Goal: Task Accomplishment & Management: Use online tool/utility

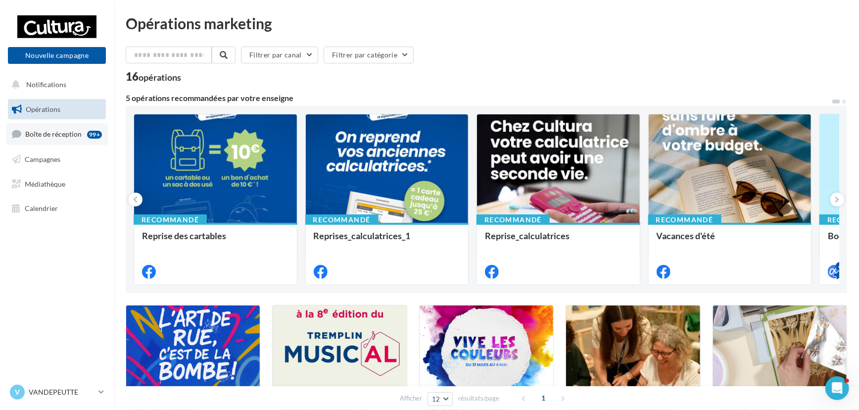
click at [51, 130] on span "Boîte de réception" at bounding box center [53, 134] width 56 height 8
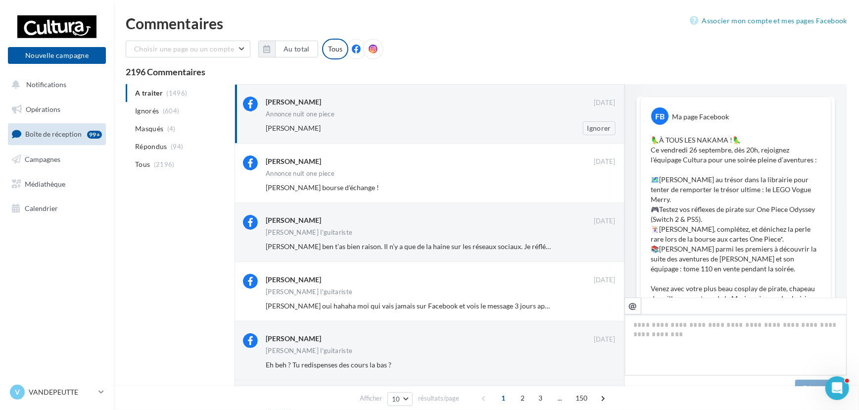
scroll to position [409, 0]
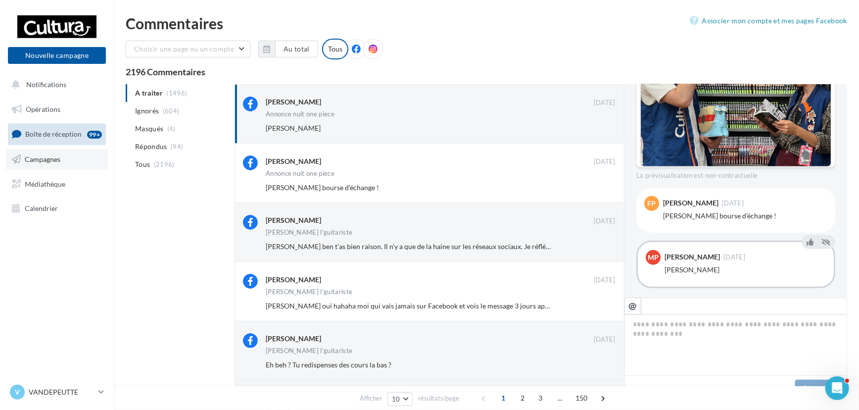
click at [69, 157] on link "Campagnes" at bounding box center [57, 159] width 102 height 21
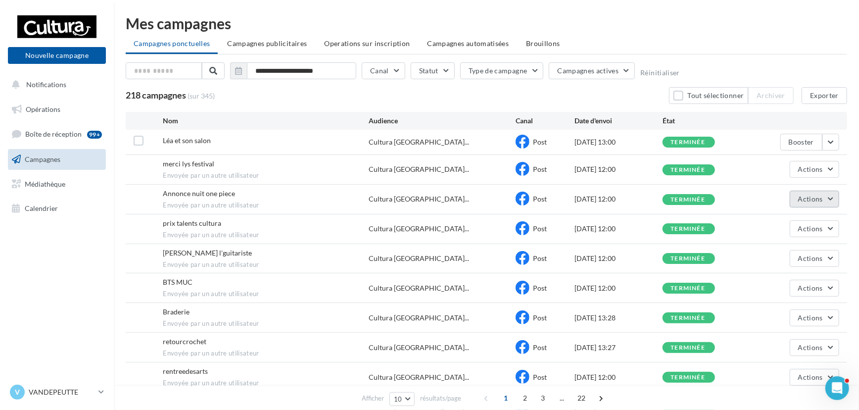
click at [800, 193] on button "Actions" at bounding box center [814, 199] width 49 height 17
click at [799, 241] on button "Dupliquer" at bounding box center [789, 248] width 99 height 26
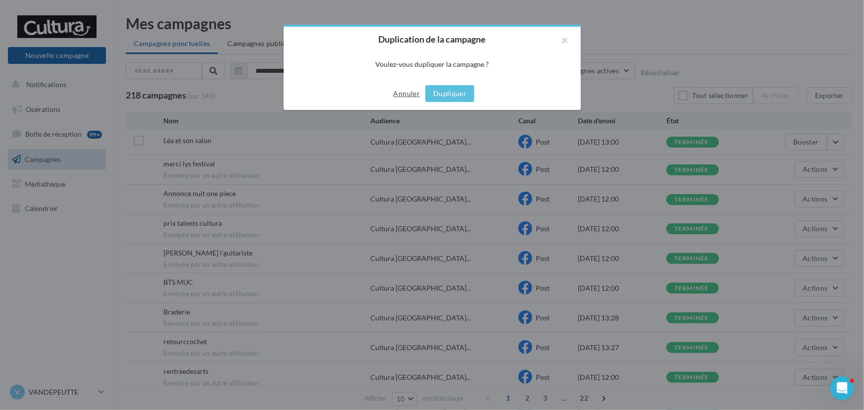
click at [416, 94] on button "Annuler" at bounding box center [407, 94] width 34 height 12
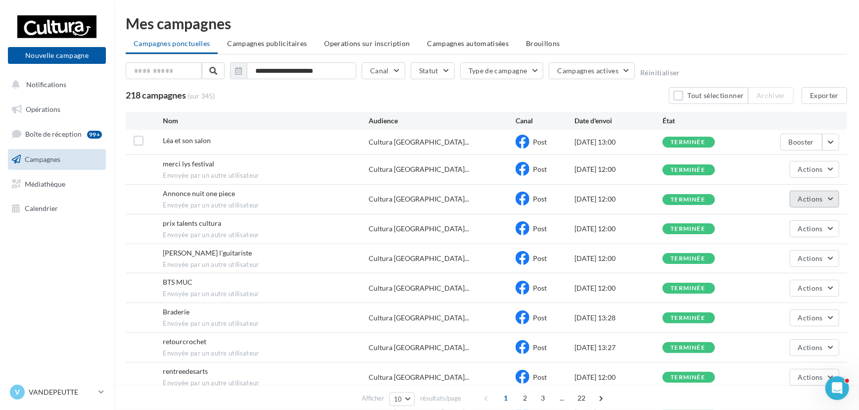
click at [827, 203] on button "Actions" at bounding box center [814, 199] width 49 height 17
click at [816, 221] on button "Voir les résultats" at bounding box center [789, 222] width 99 height 26
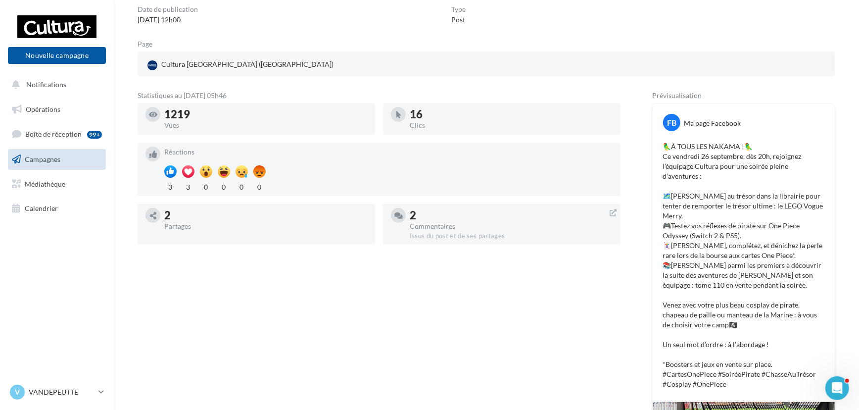
scroll to position [52, 0]
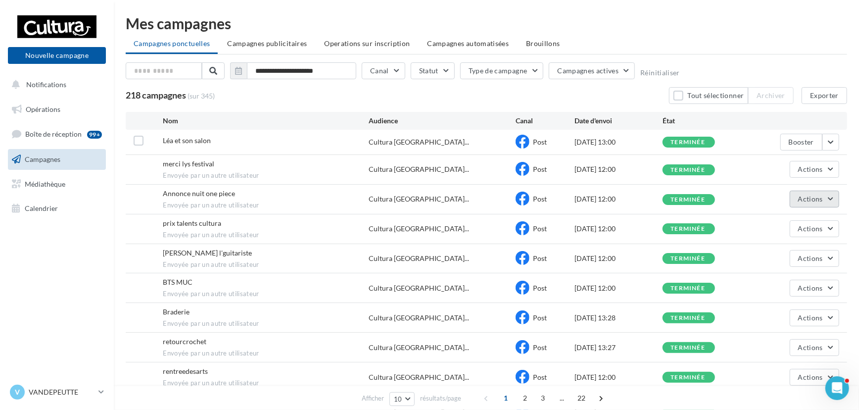
click at [810, 200] on span "Actions" at bounding box center [810, 199] width 25 height 8
click at [798, 245] on button "Dupliquer" at bounding box center [789, 248] width 99 height 26
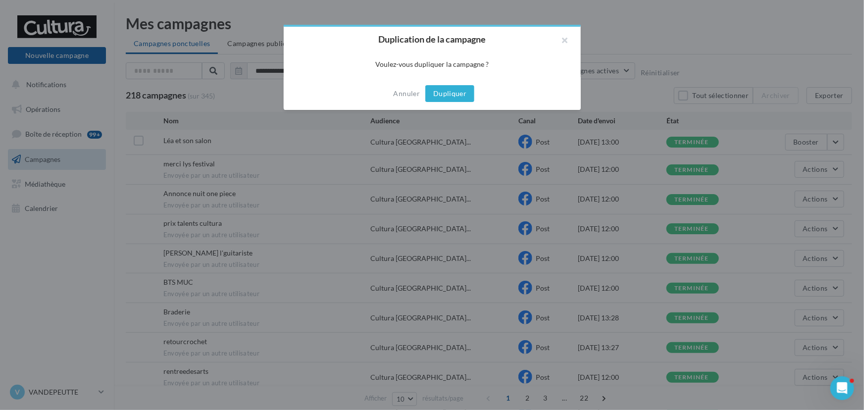
click at [462, 100] on button "Dupliquer" at bounding box center [449, 93] width 49 height 17
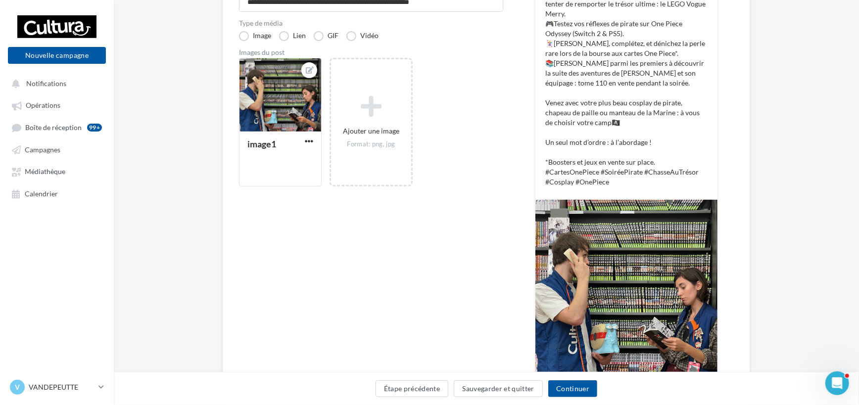
scroll to position [225, 0]
click at [559, 387] on button "Continuer" at bounding box center [572, 389] width 49 height 17
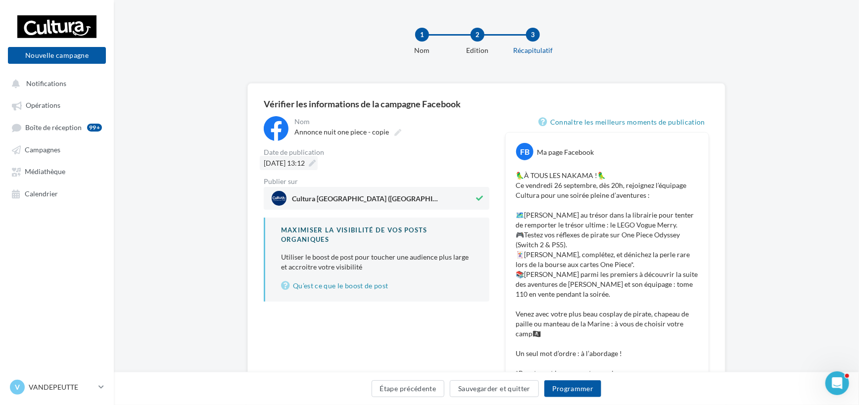
click at [316, 162] on icon at bounding box center [312, 163] width 7 height 7
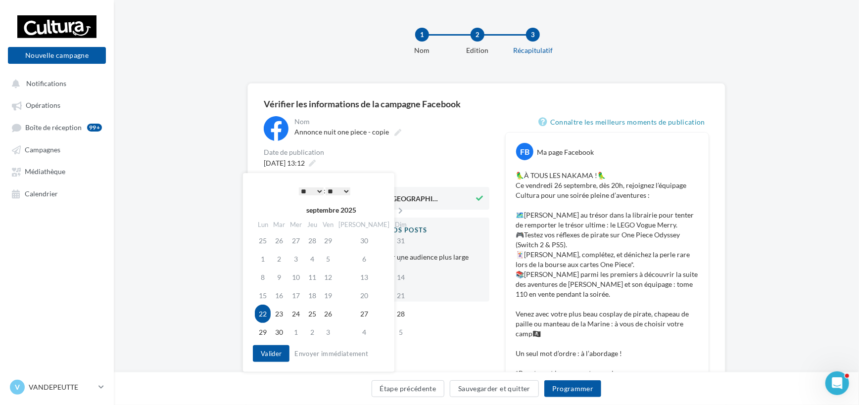
click at [265, 313] on td "22" at bounding box center [263, 314] width 16 height 18
click at [317, 188] on select "* * * * * * * * * * ** ** ** ** ** ** ** ** ** ** ** ** ** **" at bounding box center [311, 192] width 25 height 8
click at [277, 346] on button "Valider" at bounding box center [271, 353] width 37 height 17
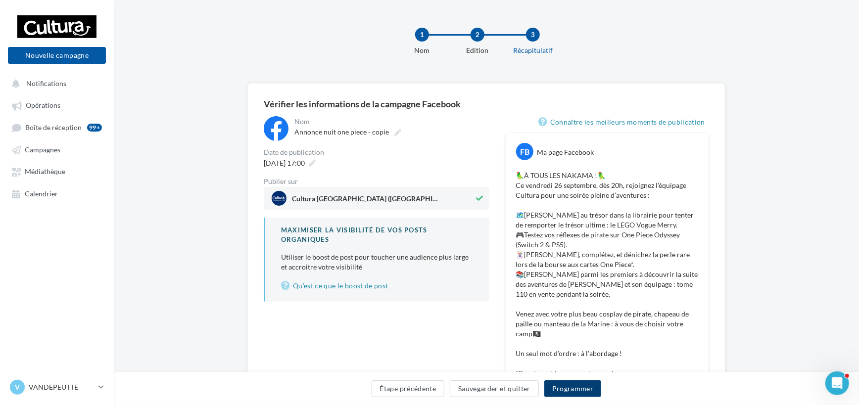
click at [573, 386] on button "Programmer" at bounding box center [572, 389] width 57 height 17
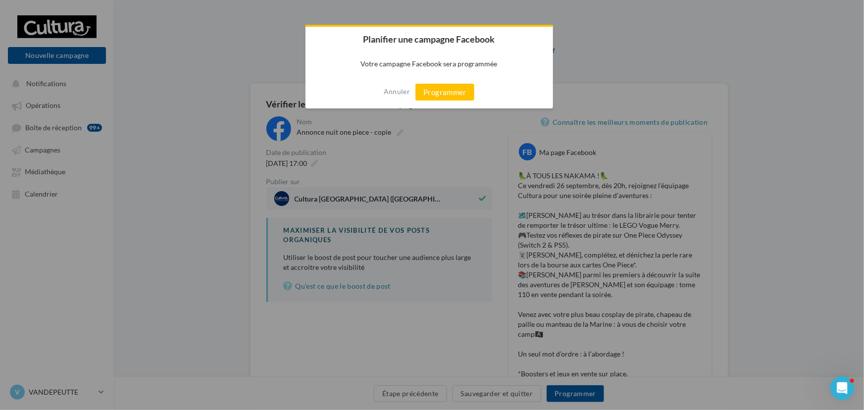
click at [444, 90] on button "Programmer" at bounding box center [444, 92] width 59 height 17
